Goal: Information Seeking & Learning: Learn about a topic

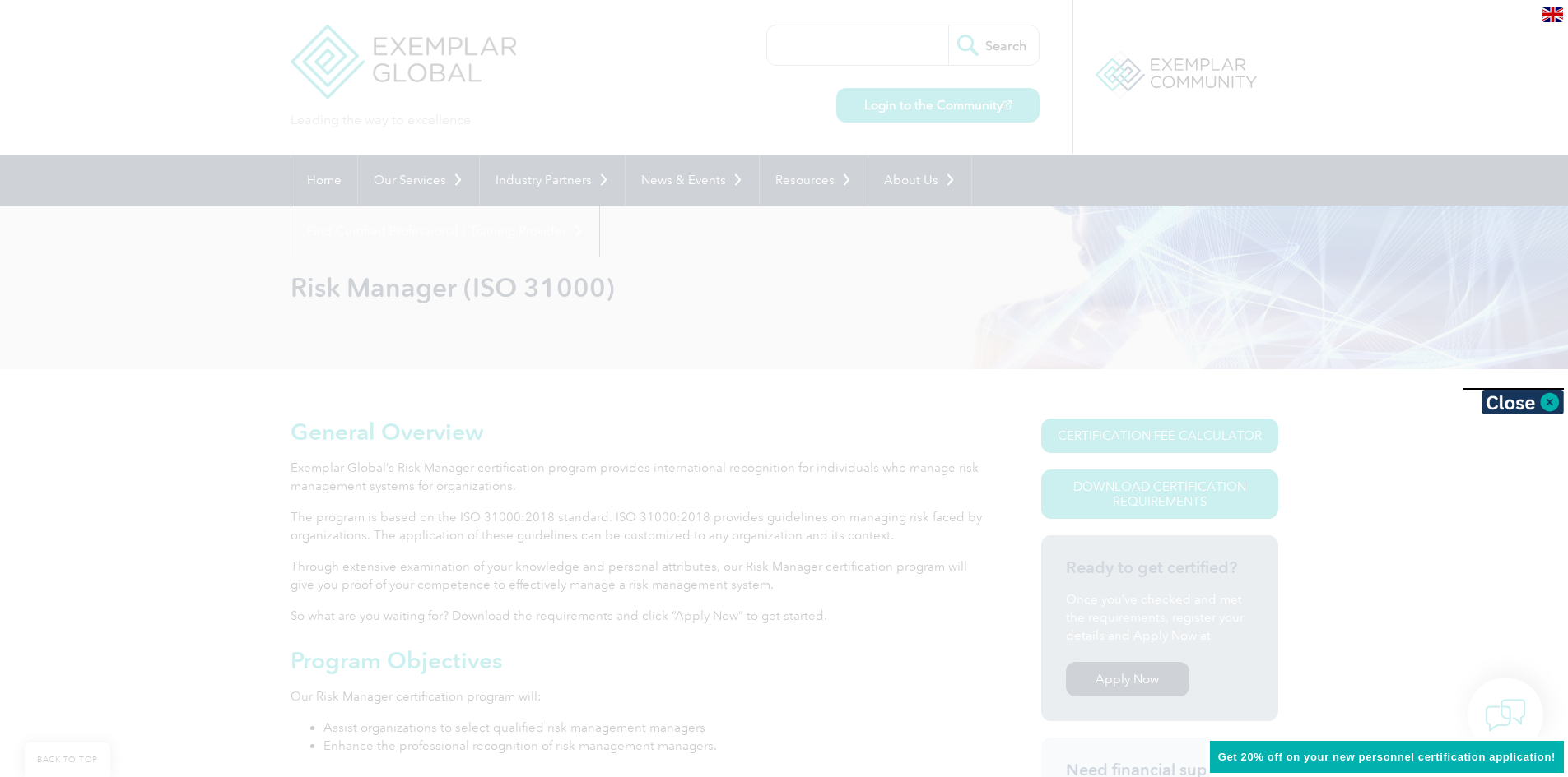
scroll to position [1880, 0]
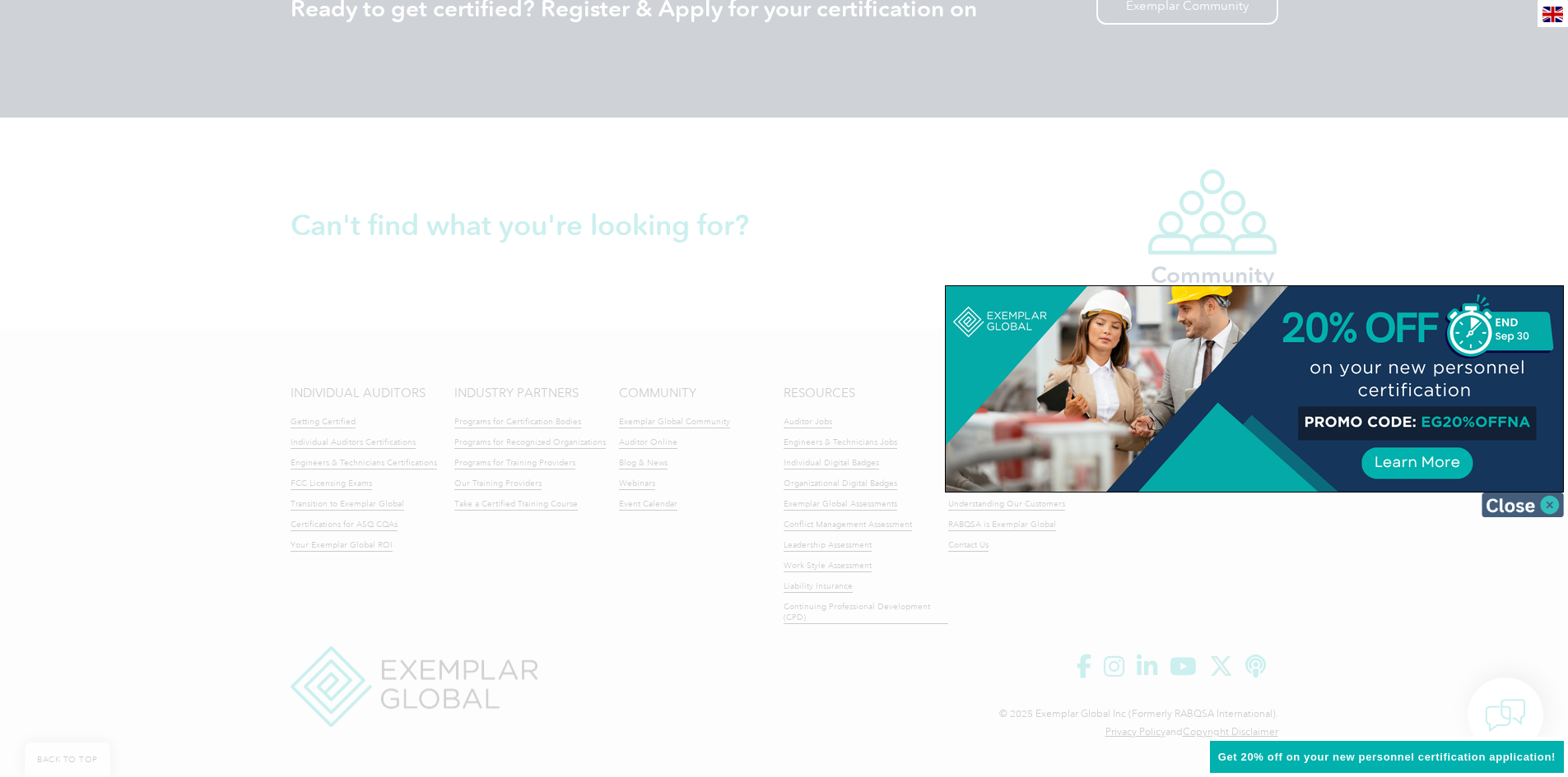
click at [1549, 510] on img at bounding box center [1522, 505] width 82 height 25
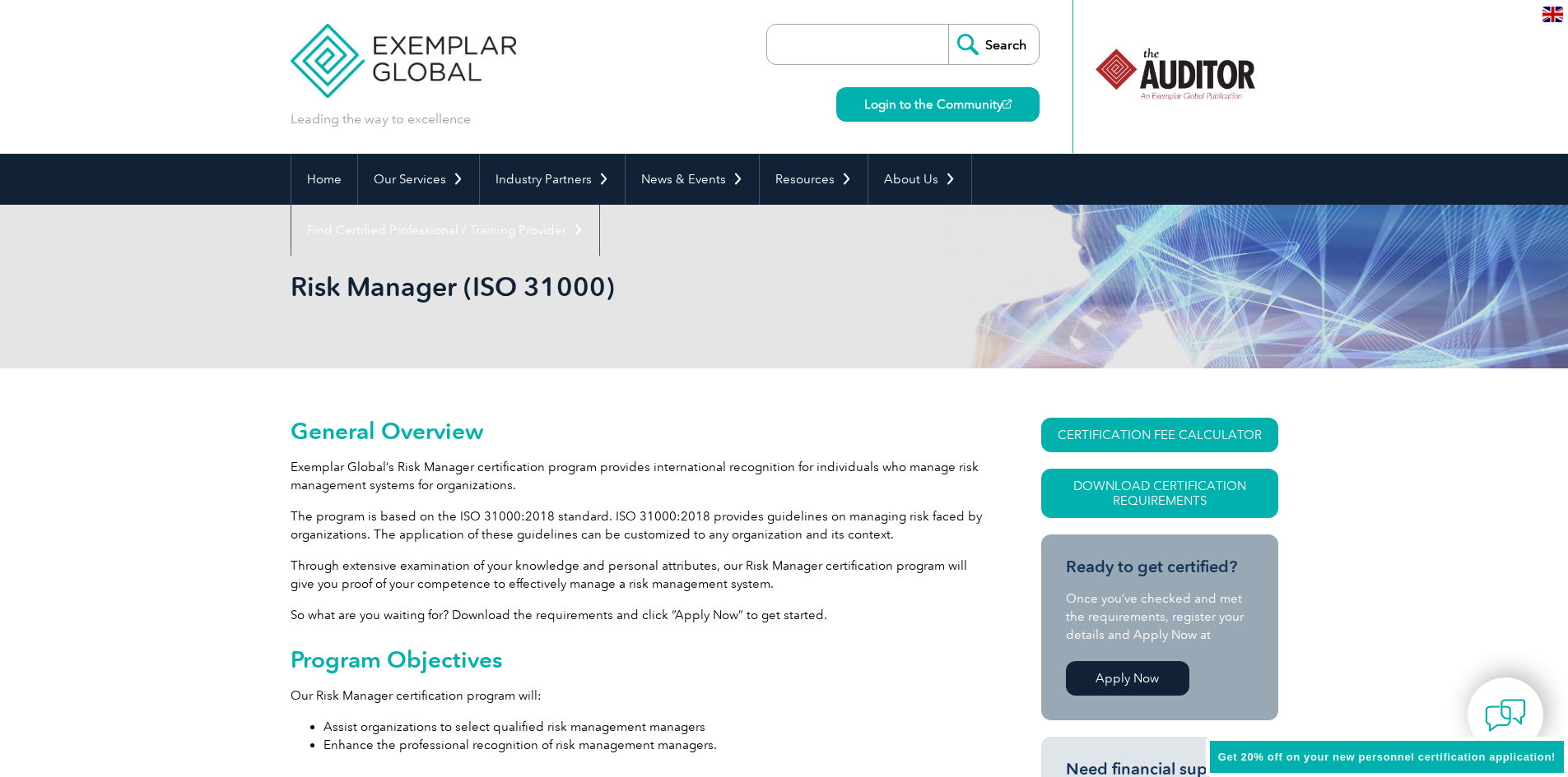
scroll to position [0, 0]
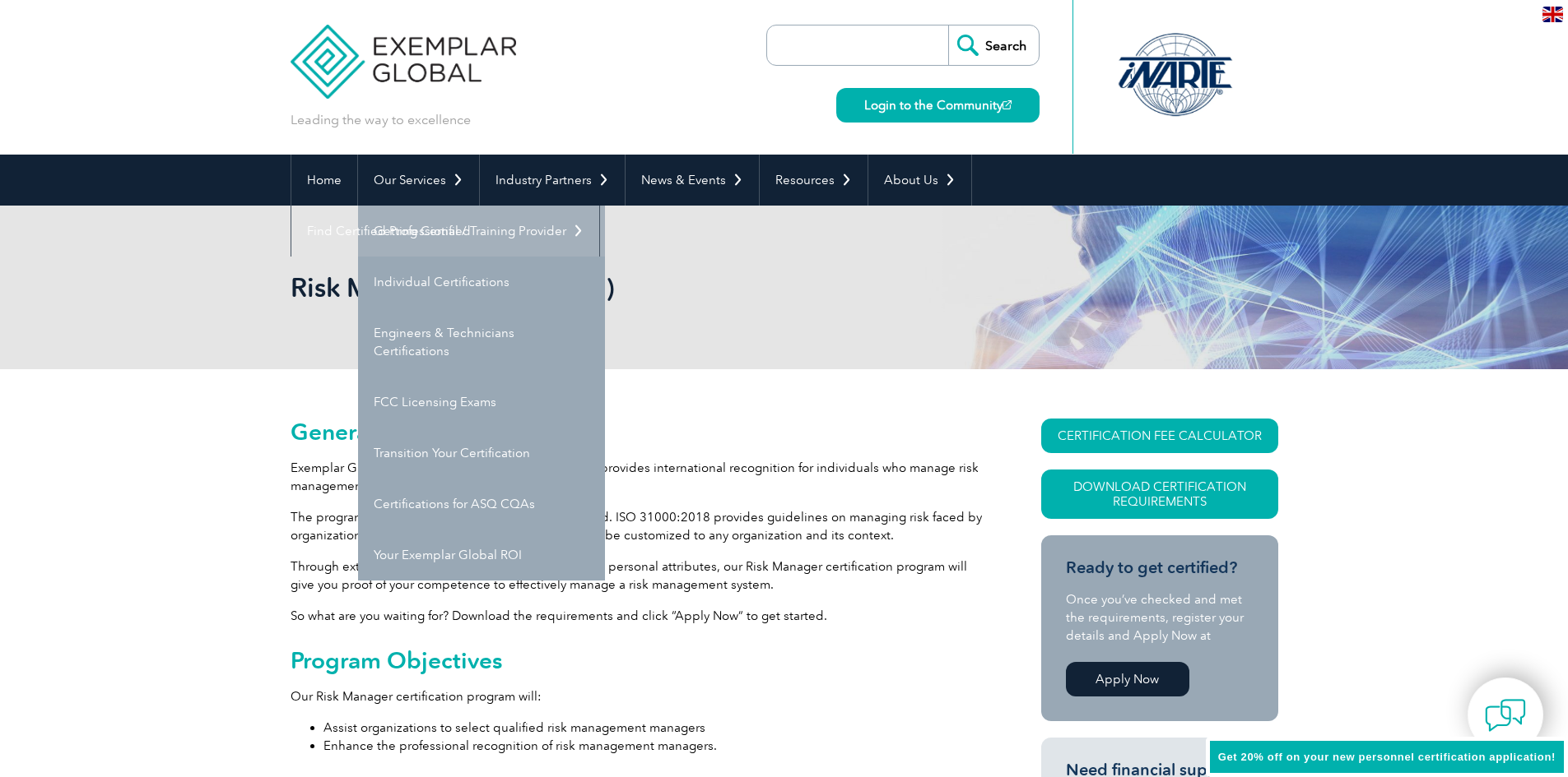
click at [401, 241] on link "Getting Certified" at bounding box center [480, 232] width 247 height 51
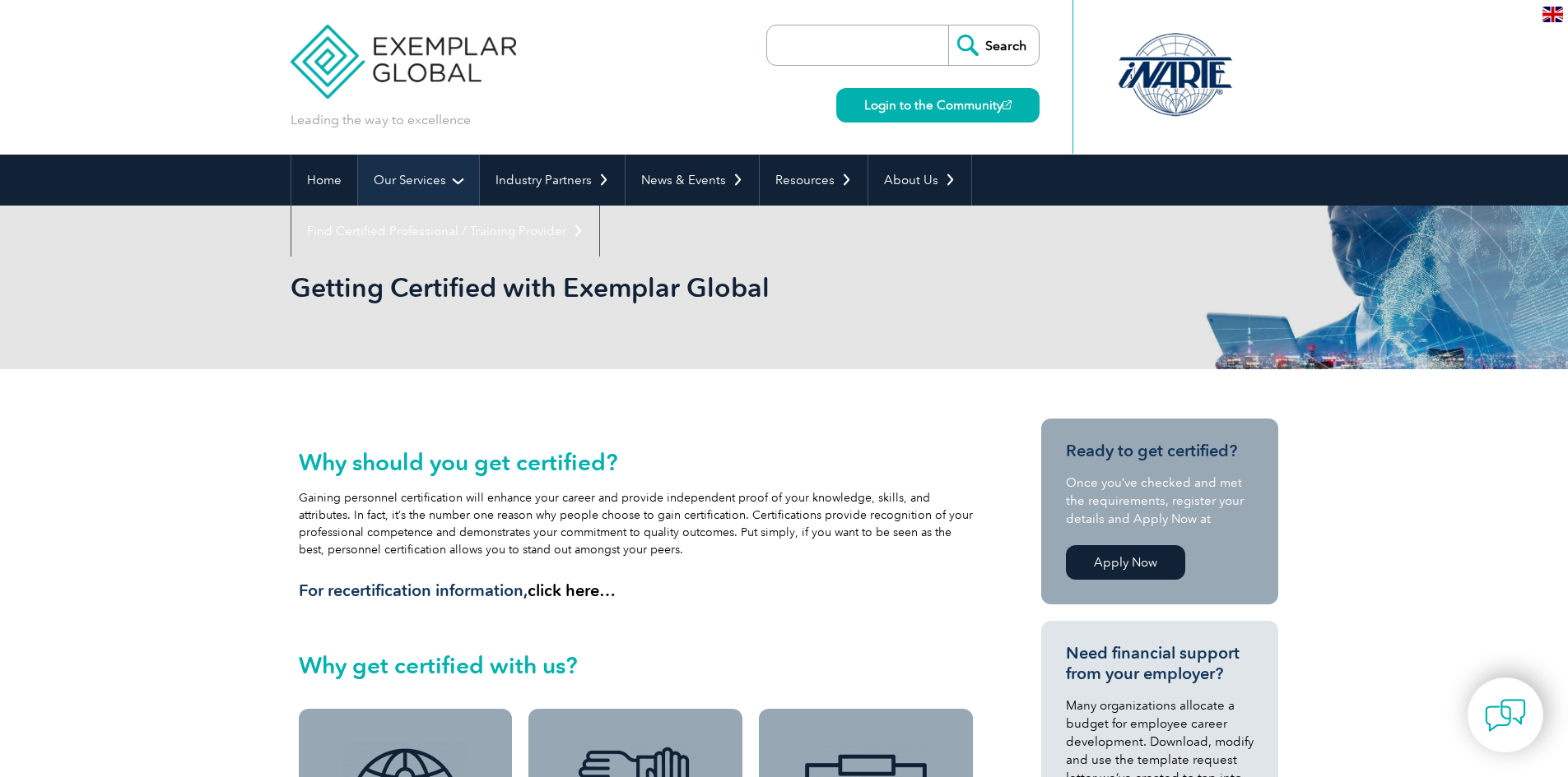
click at [455, 181] on link "Our Services" at bounding box center [418, 181] width 121 height 51
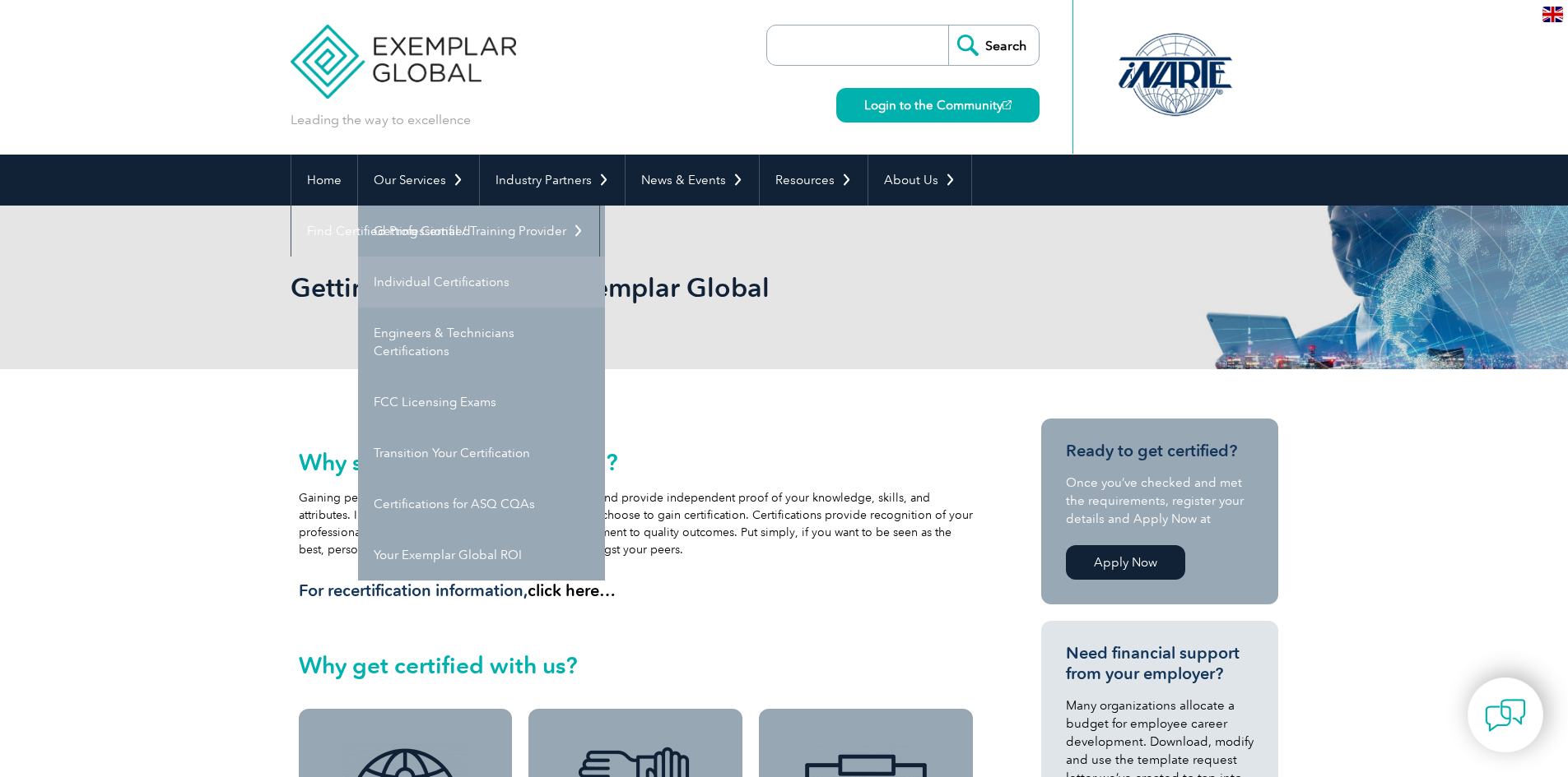
click at [462, 279] on link "Individual Certifications" at bounding box center [480, 282] width 247 height 51
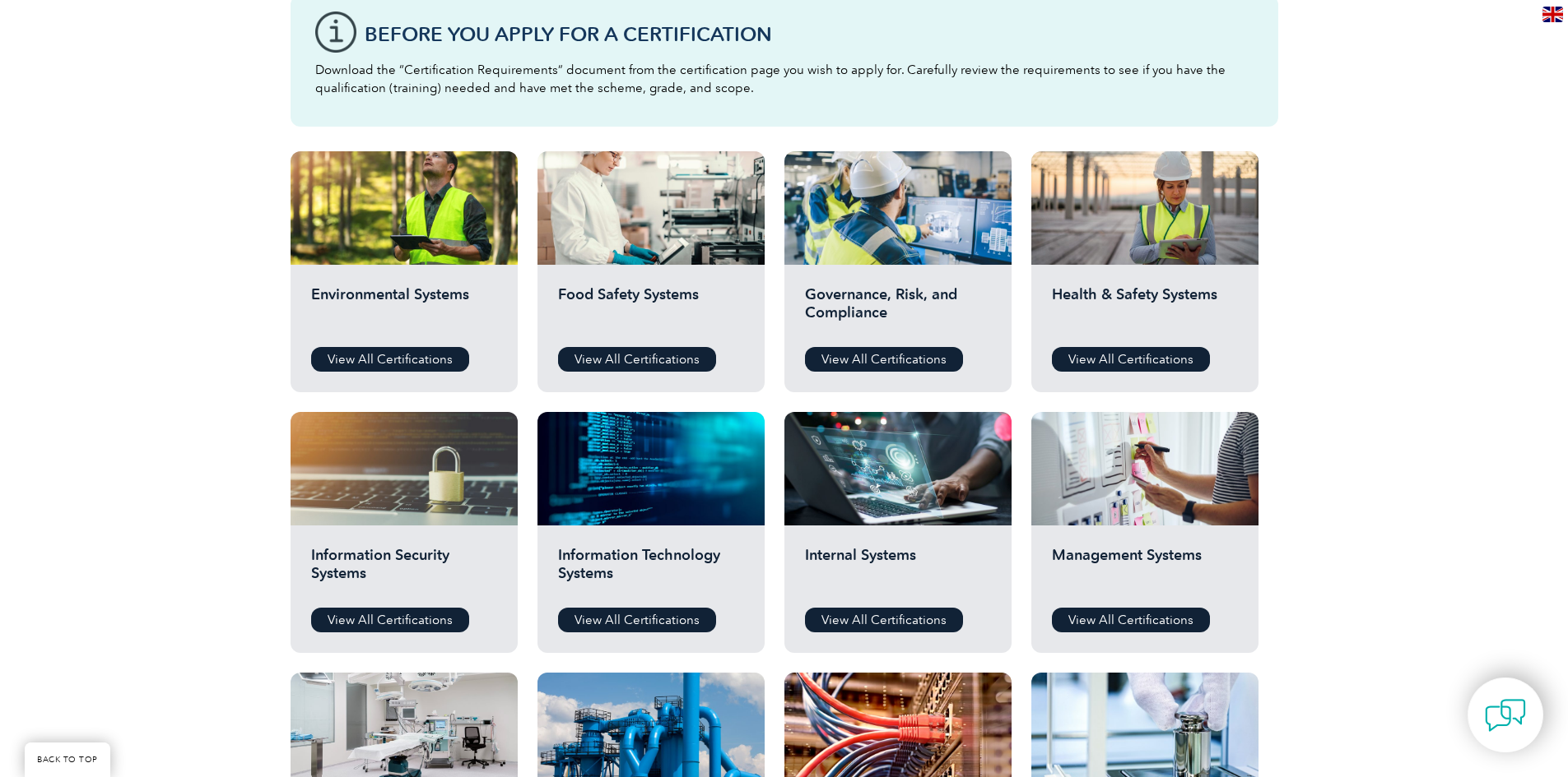
scroll to position [445, 0]
